Goal: Information Seeking & Learning: Learn about a topic

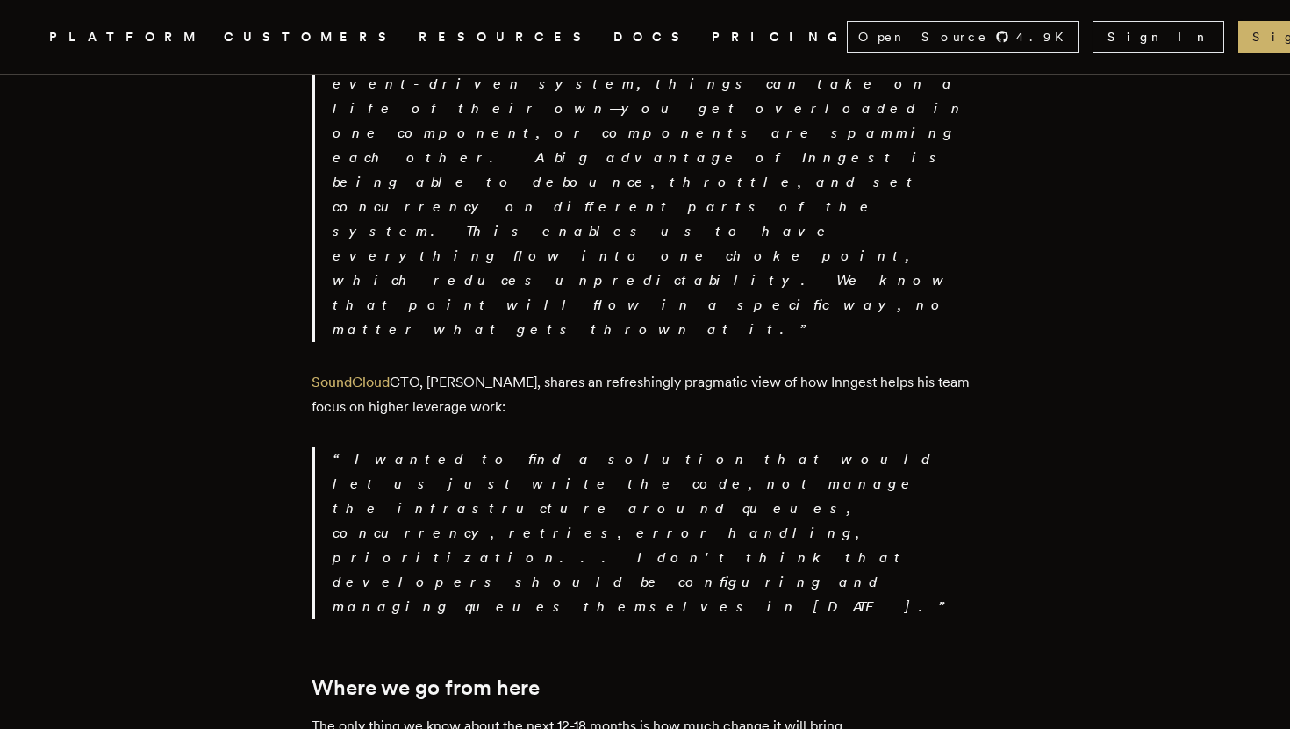
scroll to position [3086, 0]
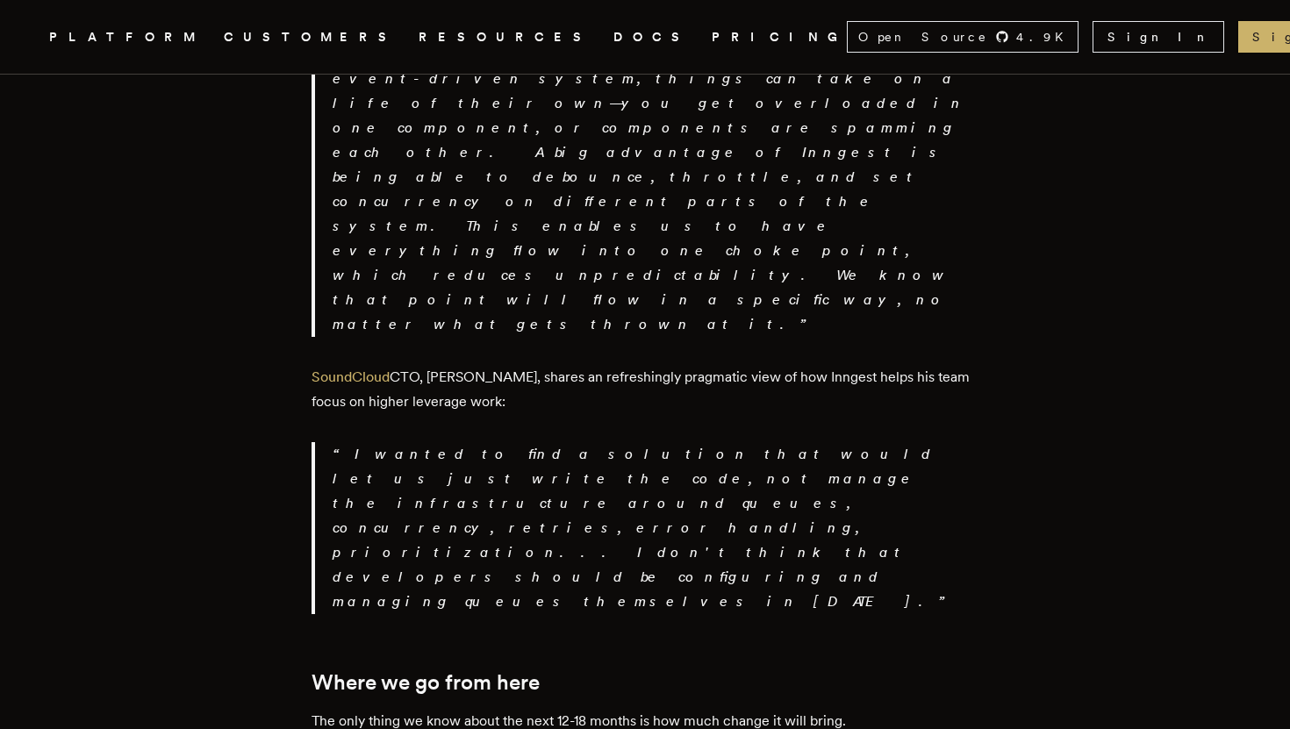
copy code "[DOMAIN_NAME]"
